Goal: Task Accomplishment & Management: Manage account settings

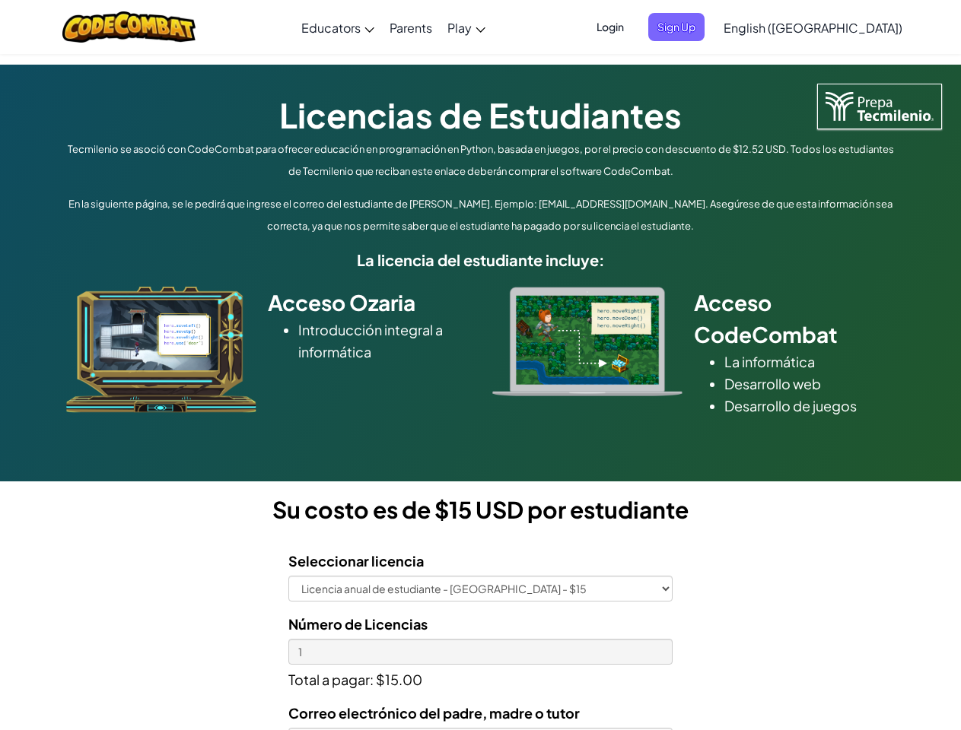
click at [481, 365] on div at bounding box center [587, 342] width 213 height 110
click at [633, 27] on span "Login" at bounding box center [610, 27] width 46 height 28
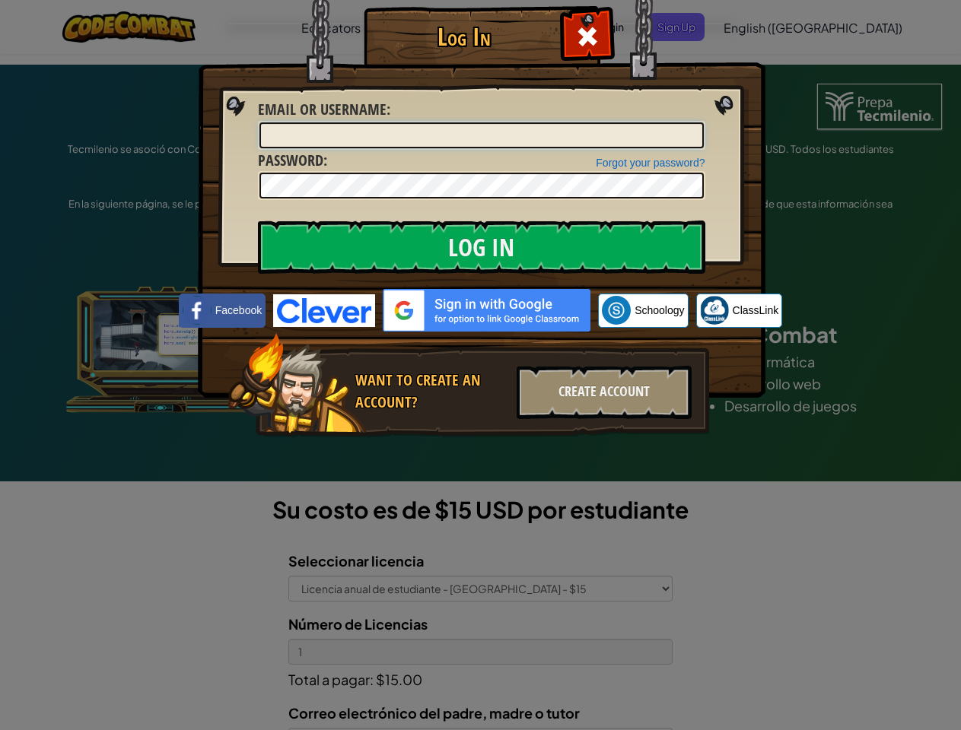
click at [701, 122] on input "Email or Username :" at bounding box center [481, 135] width 444 height 26
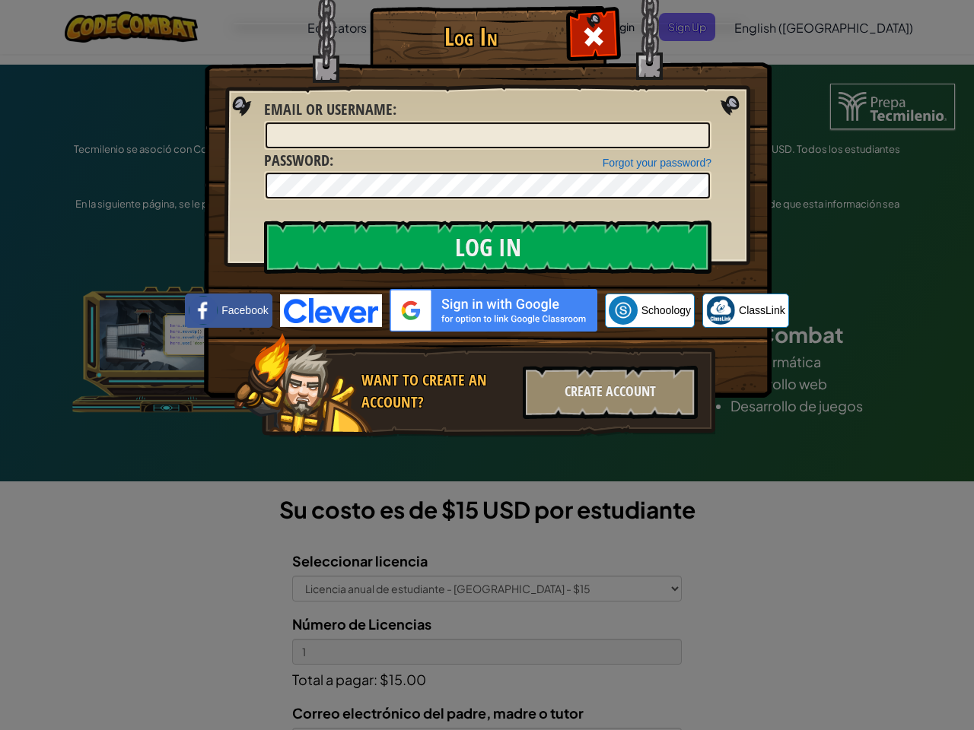
click at [769, 27] on div "Log In Unknown Error Email or Username : Forgot your password? Password : Log I…" at bounding box center [487, 365] width 974 height 730
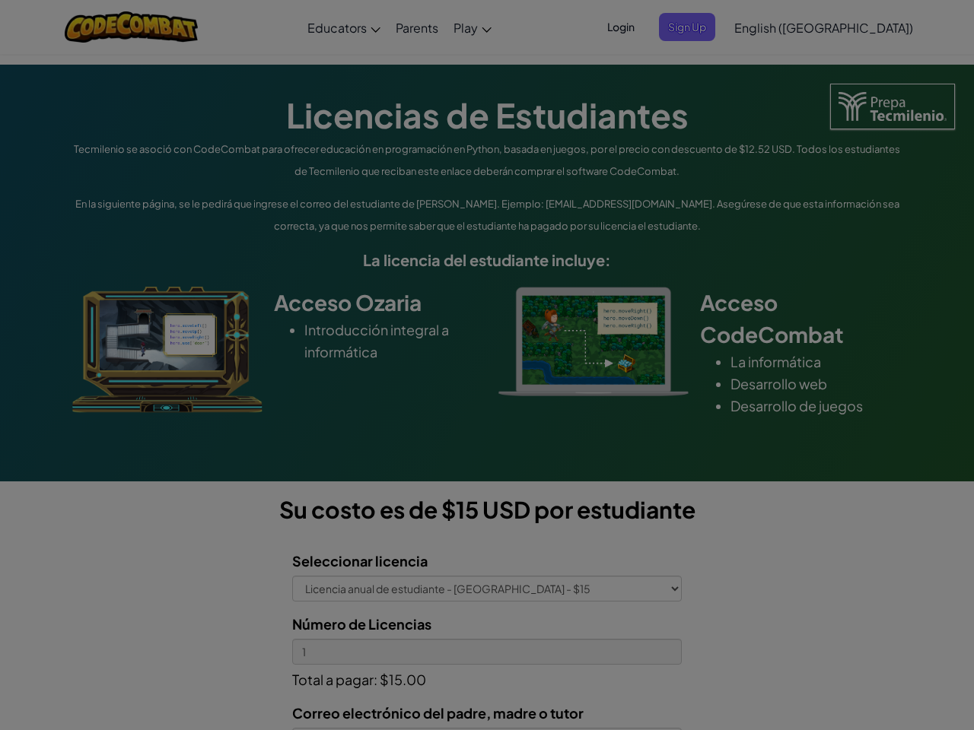
click at [851, 27] on div at bounding box center [487, 365] width 974 height 730
